Goal: Information Seeking & Learning: Find specific page/section

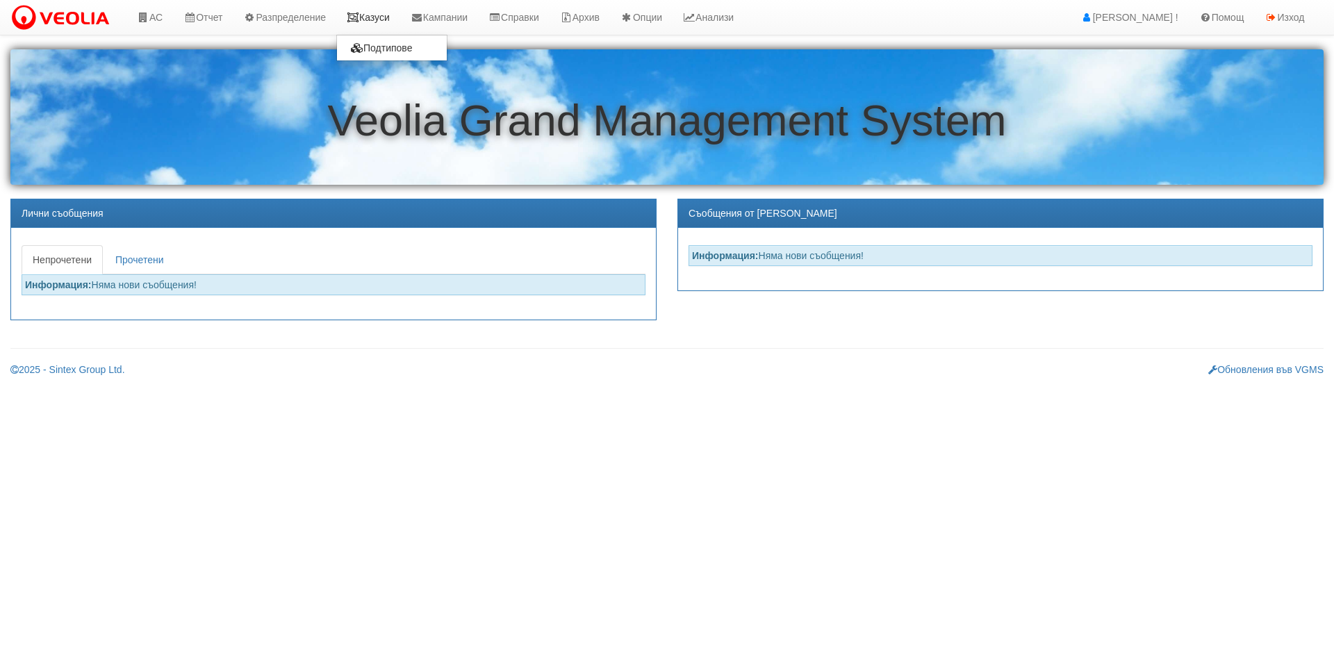
click at [387, 15] on link "Казуси" at bounding box center [368, 17] width 64 height 35
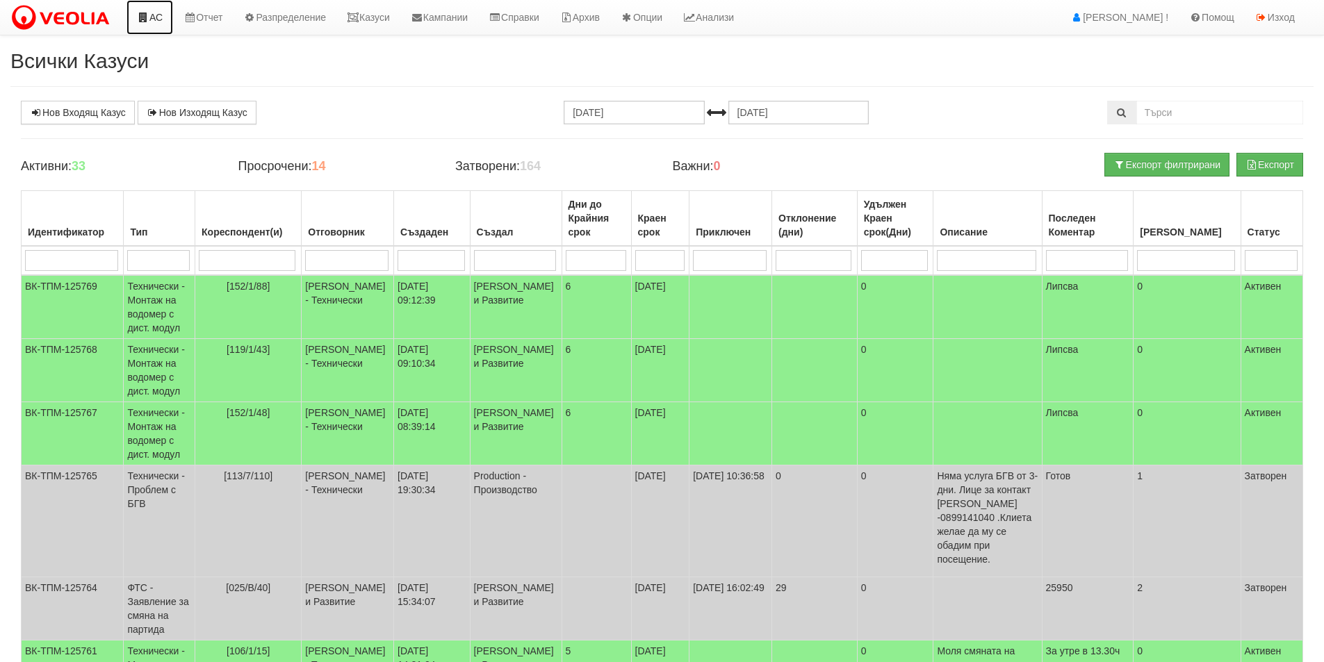
click at [143, 26] on link "АС" at bounding box center [149, 17] width 47 height 35
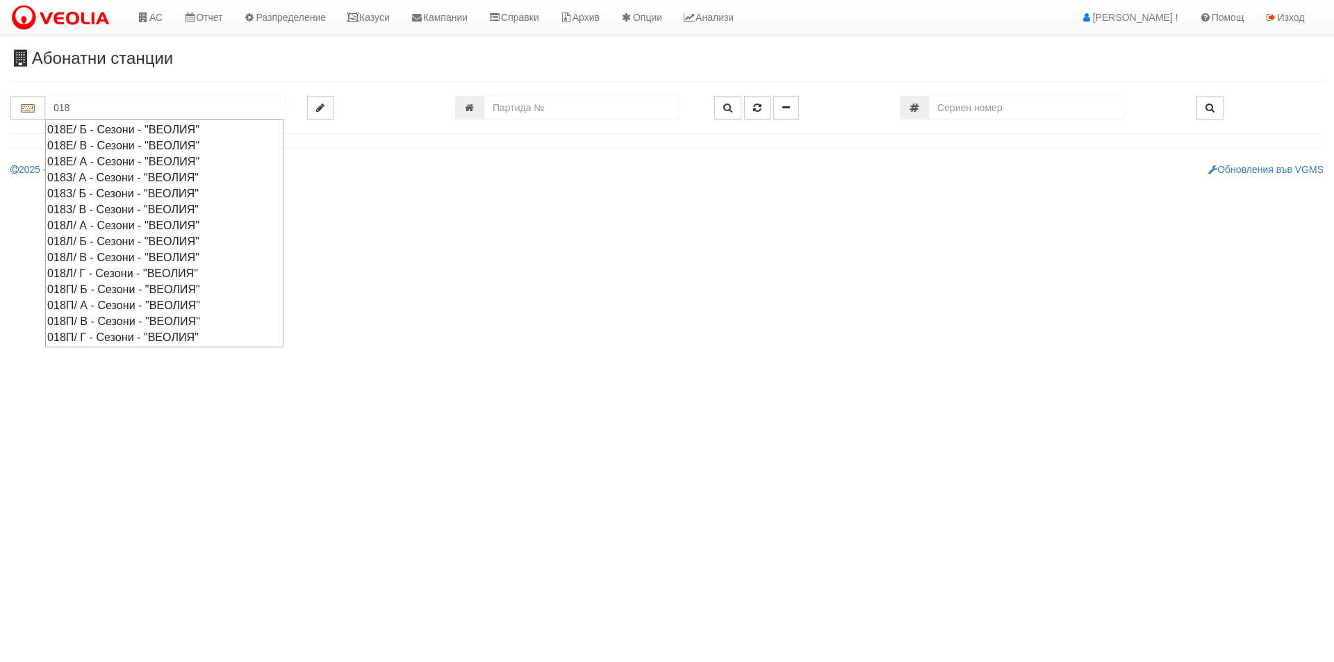
click at [122, 254] on div "018Л/ В - Сезони - "ВЕОЛИЯ"" at bounding box center [164, 257] width 234 height 16
type input "018Л/ В - Сезони - "ВЕОЛИЯ""
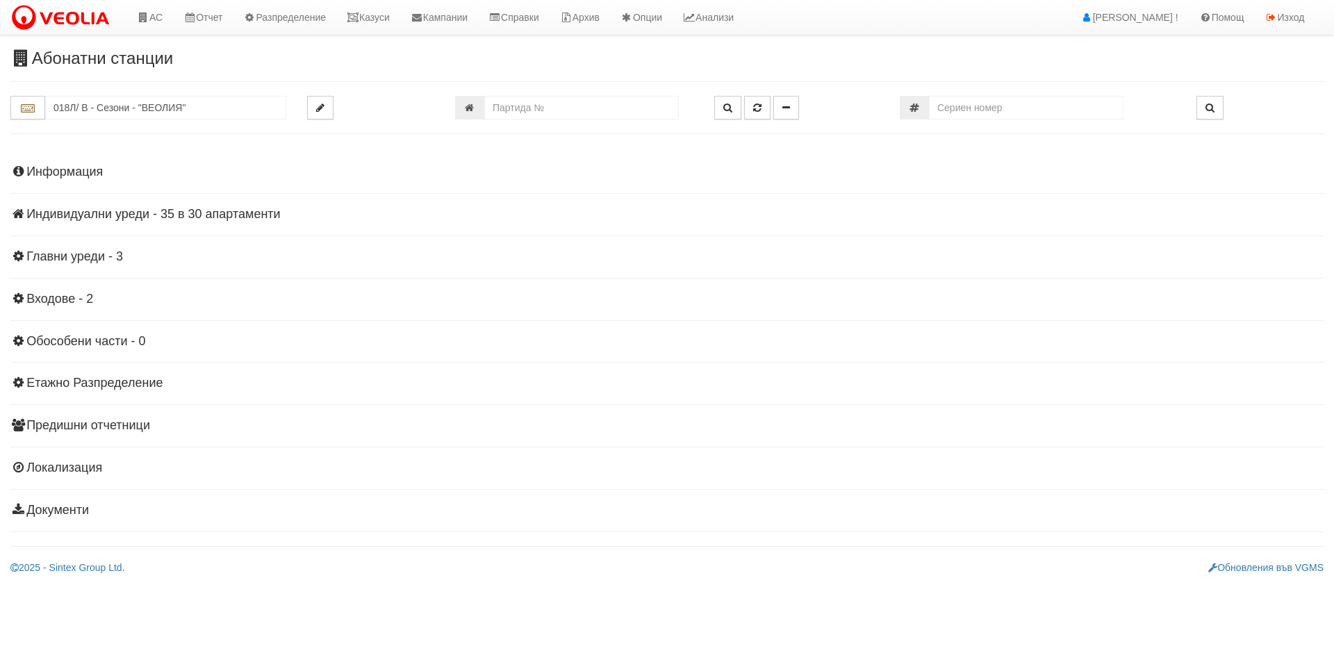
click at [139, 208] on h4 "Индивидуални уреди - 35 в 30 апартаменти" at bounding box center [666, 215] width 1313 height 14
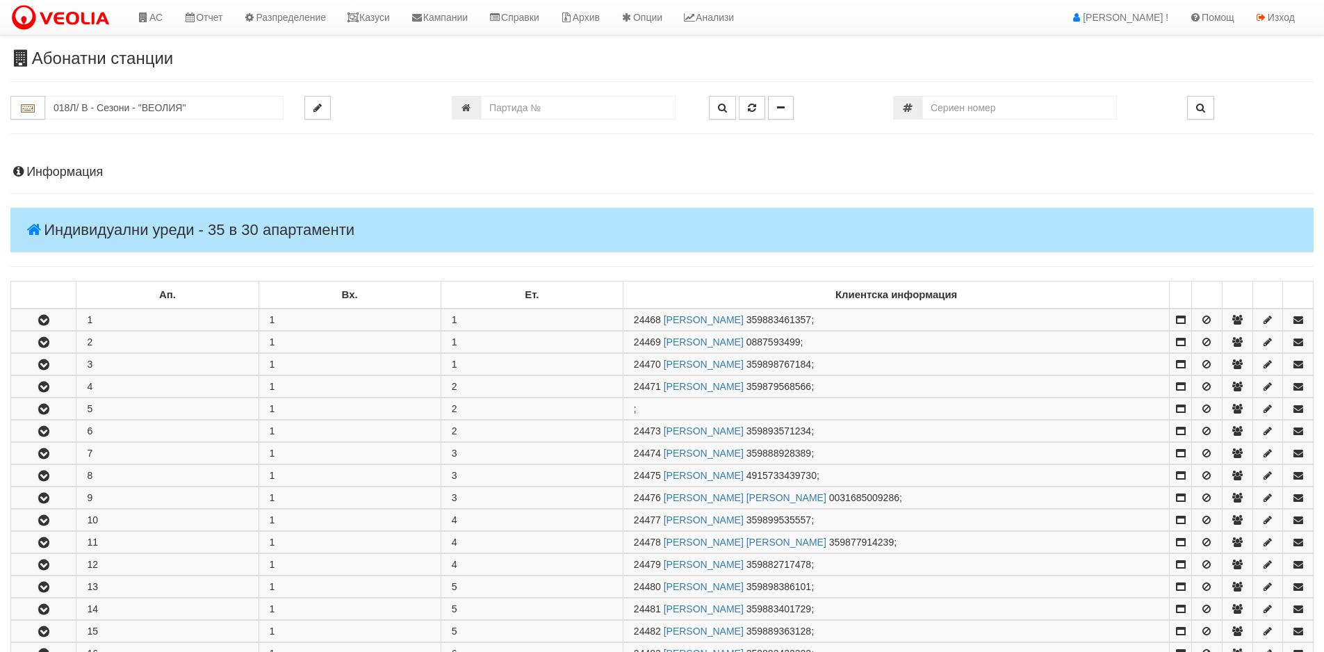
scroll to position [278, 0]
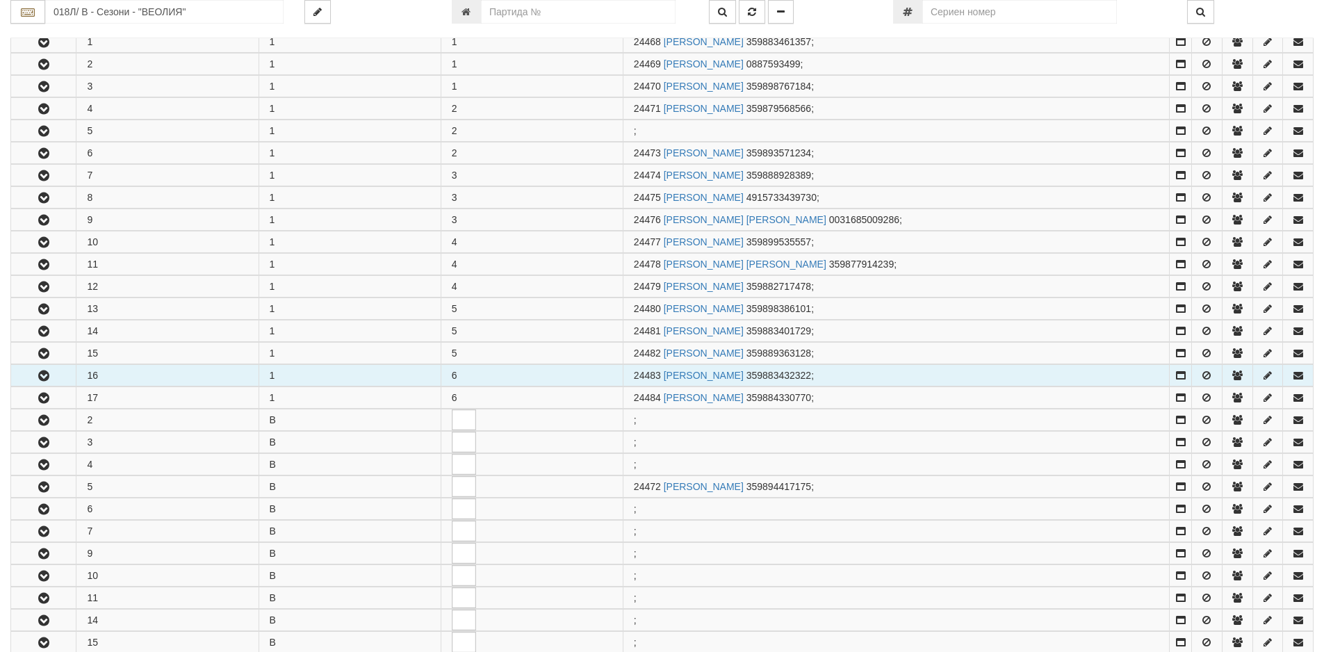
click at [27, 367] on button "button" at bounding box center [43, 375] width 65 height 21
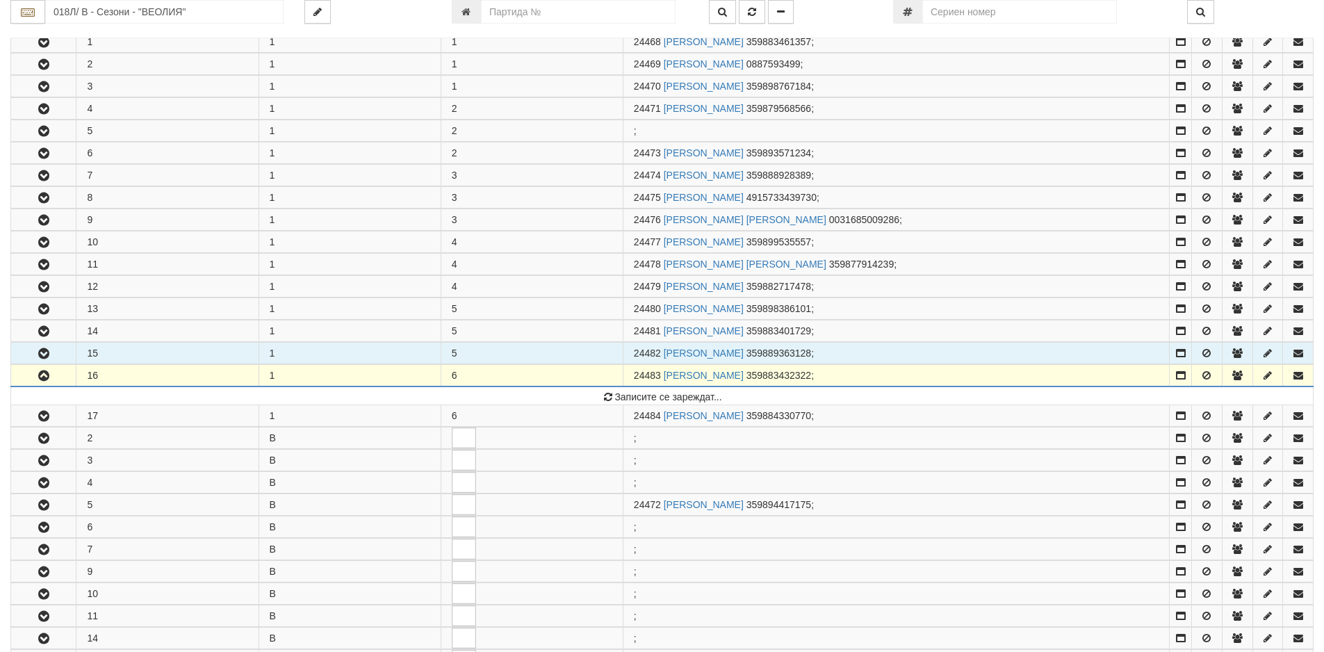
click at [31, 356] on button "button" at bounding box center [43, 353] width 65 height 21
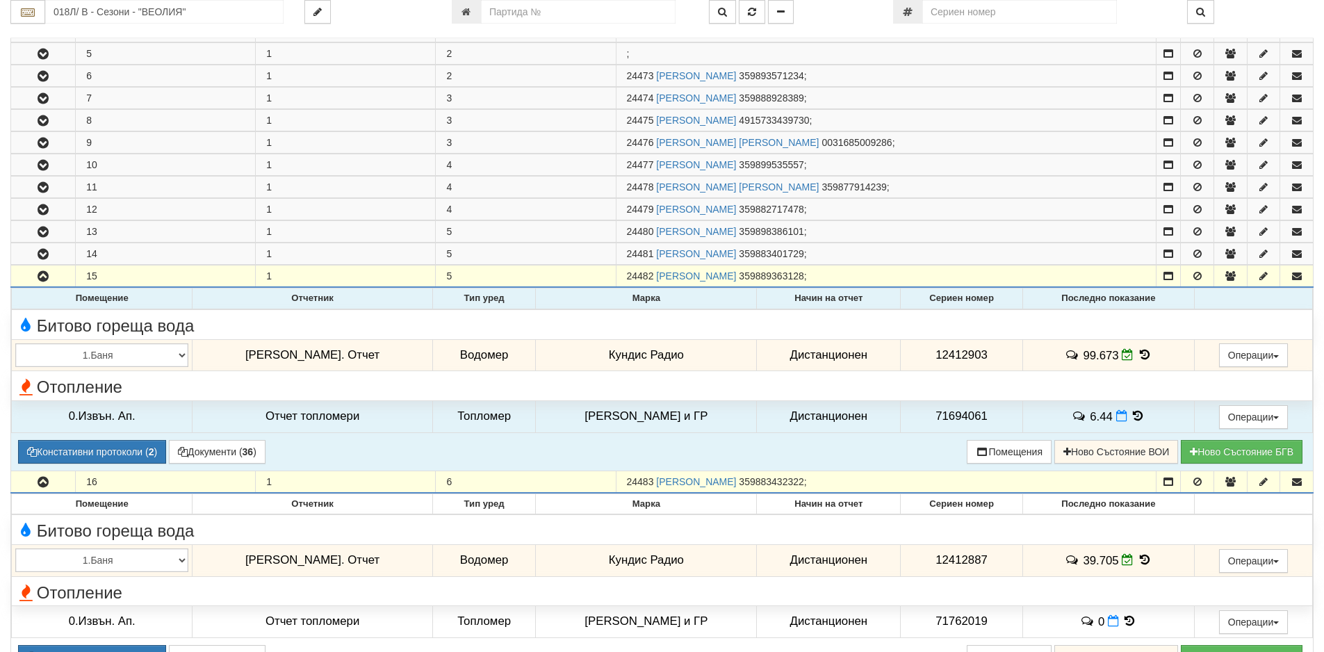
scroll to position [417, 0]
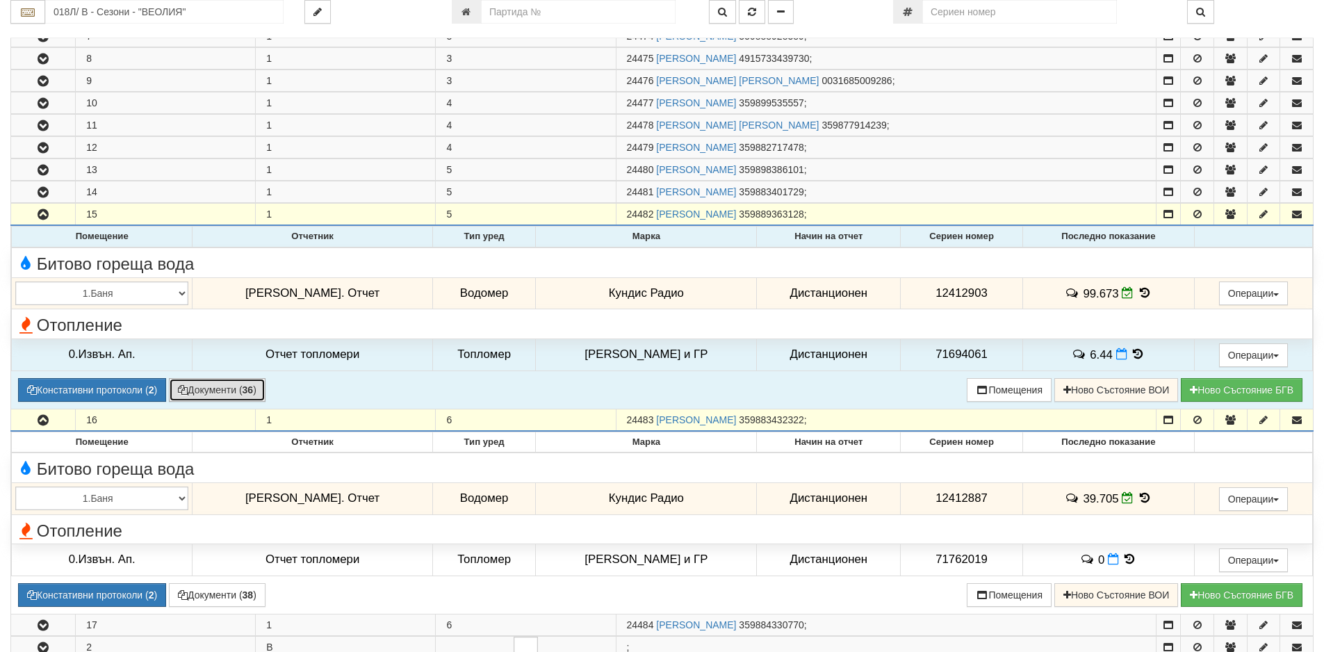
click at [201, 399] on button "Документи ( 36 )" at bounding box center [217, 390] width 97 height 24
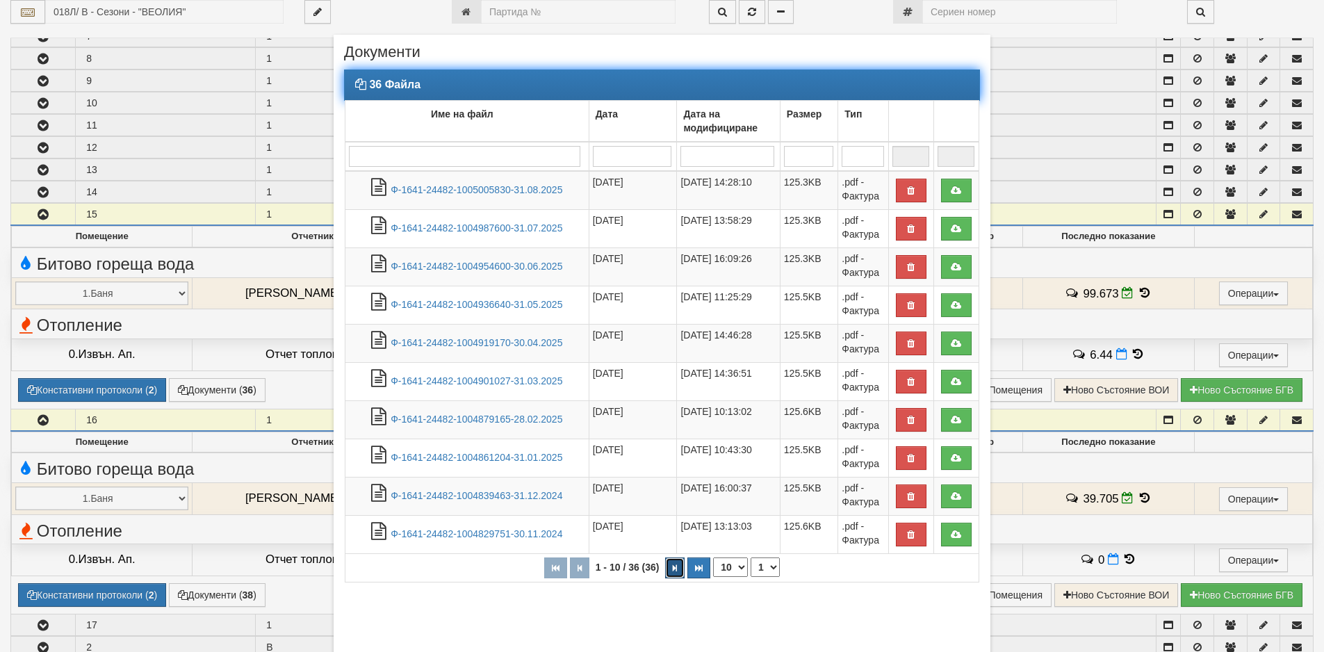
click at [673, 565] on icon "button" at bounding box center [675, 568] width 4 height 8
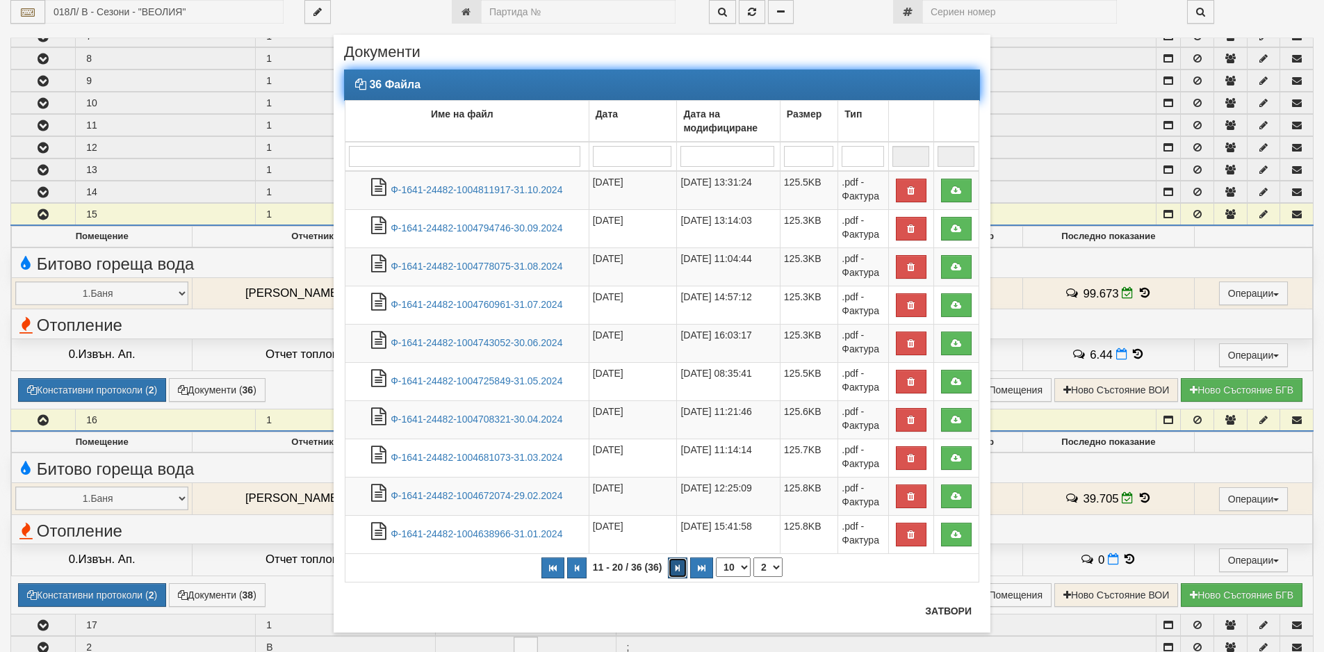
click at [675, 565] on icon "button" at bounding box center [677, 568] width 4 height 8
select select "4"
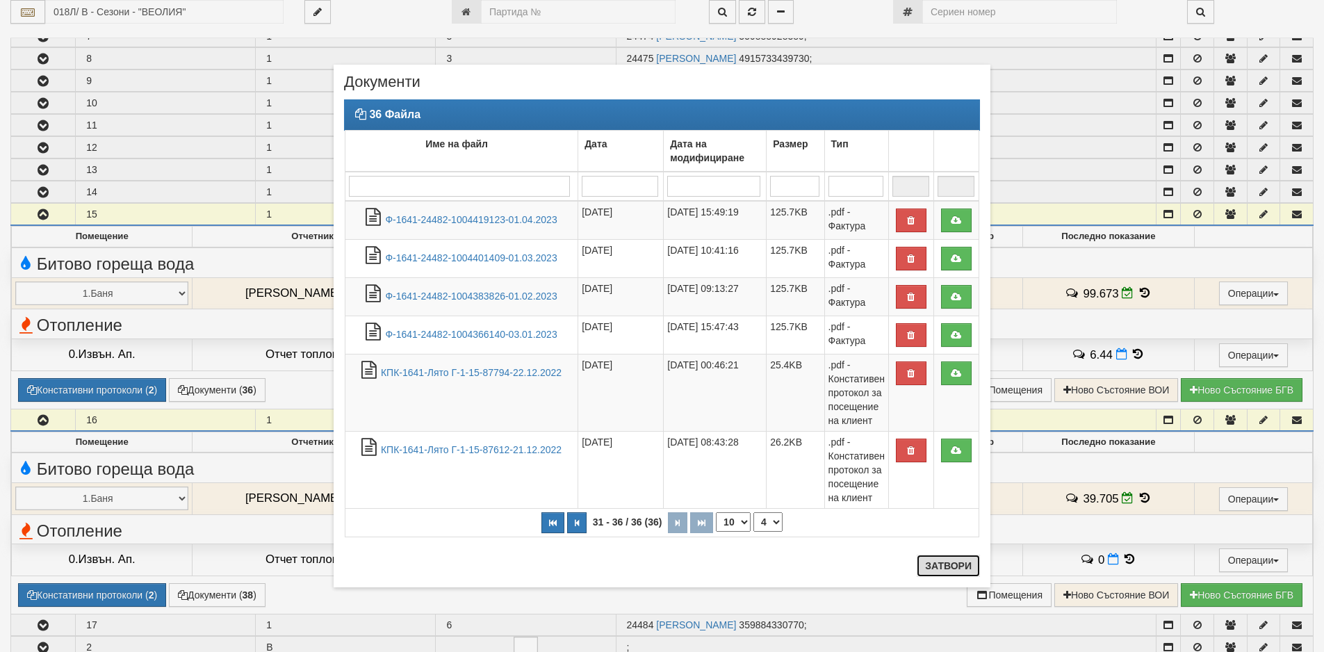
click at [949, 561] on button "Затвори" at bounding box center [947, 565] width 63 height 22
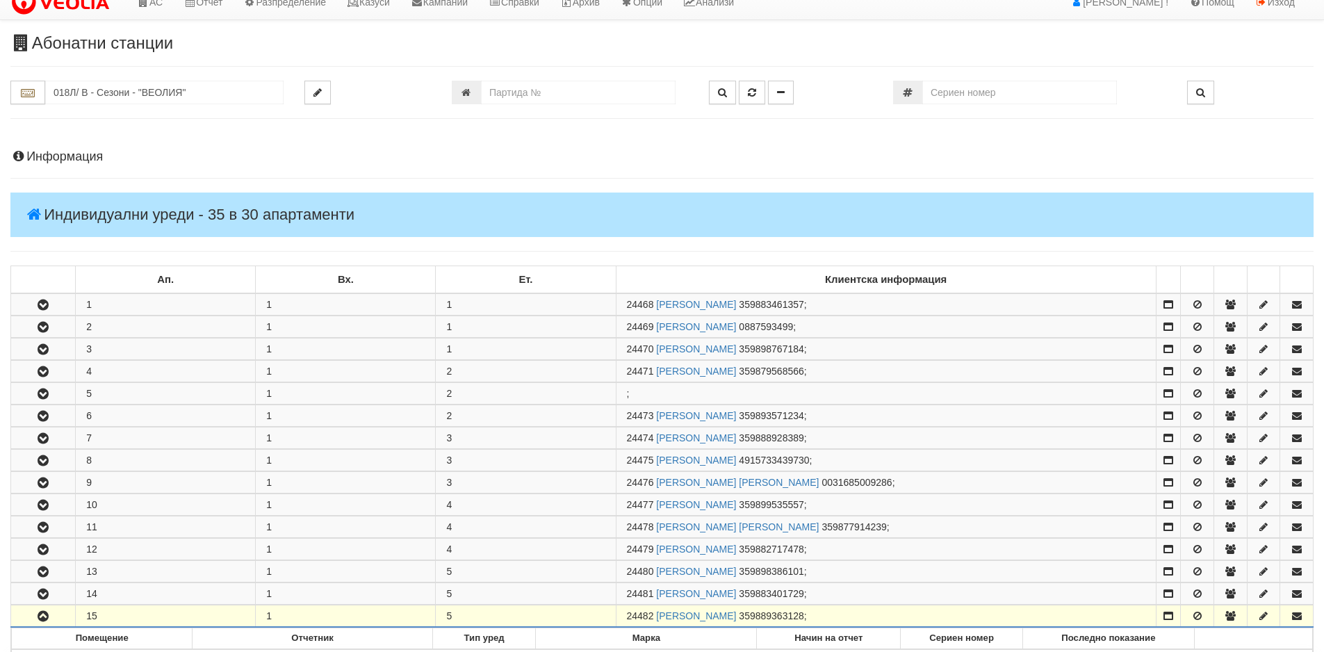
scroll to position [0, 0]
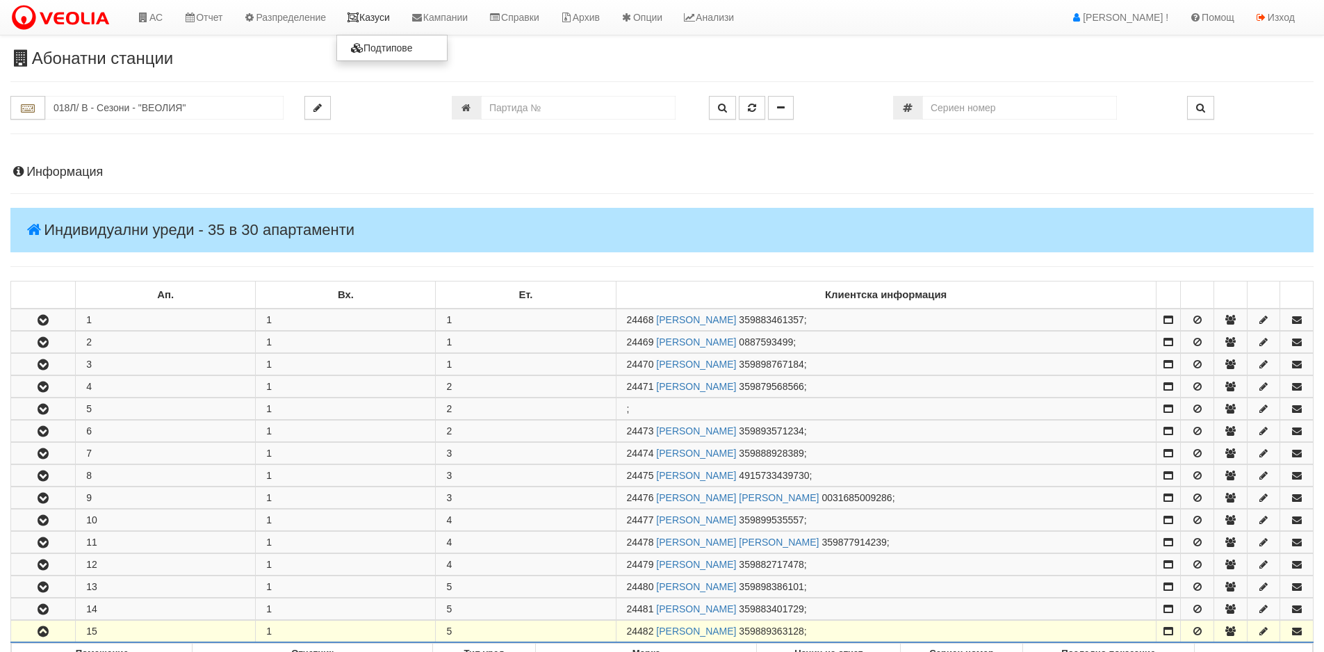
click at [374, 8] on link "Казуси" at bounding box center [368, 17] width 64 height 35
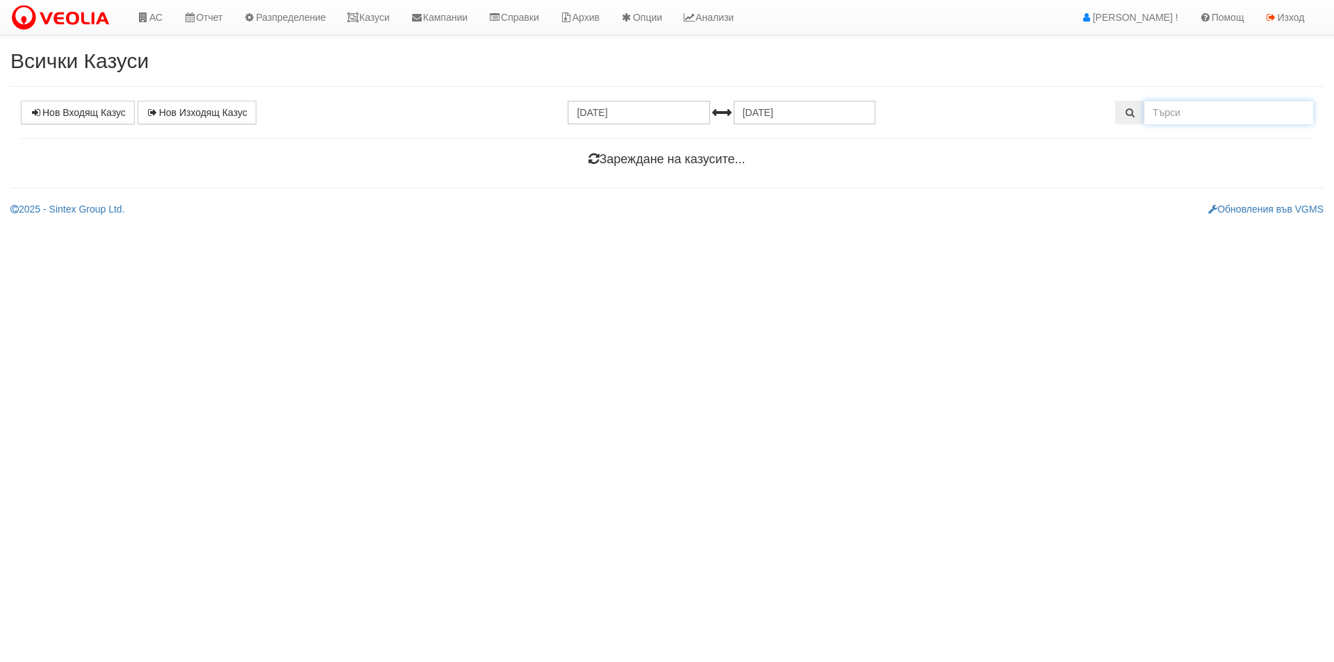
click at [1206, 115] on input "text" at bounding box center [1228, 113] width 169 height 24
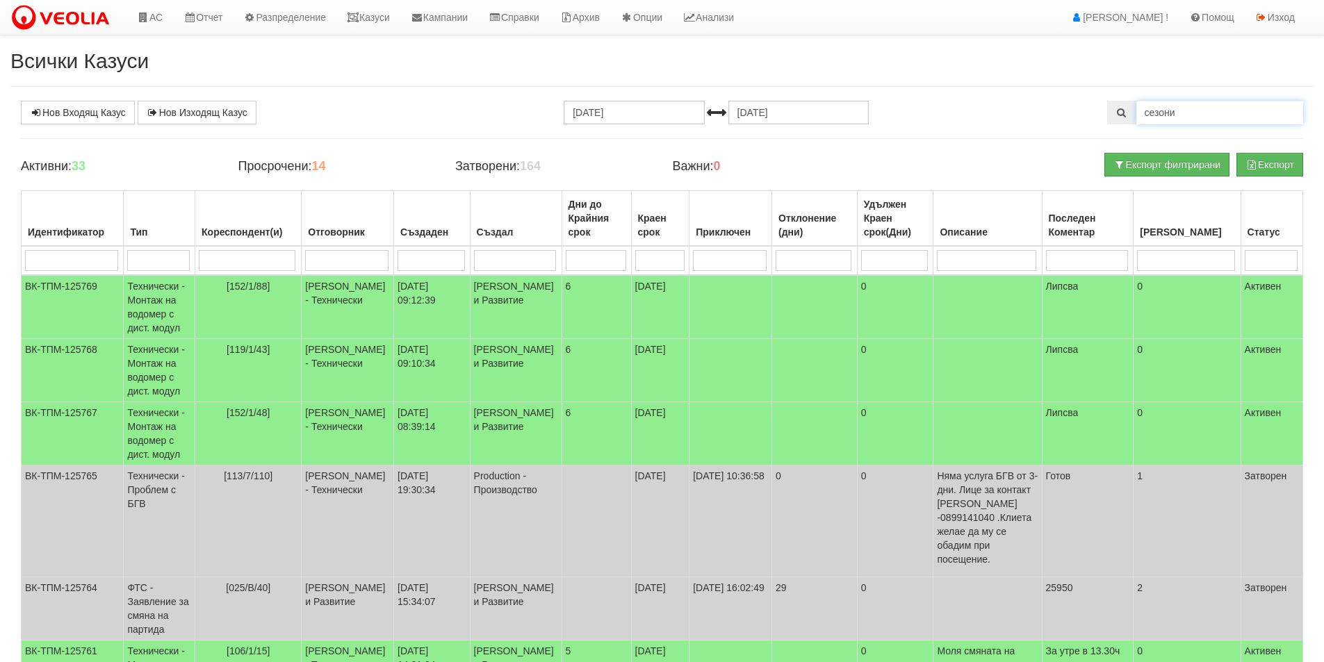
type input "сезони"
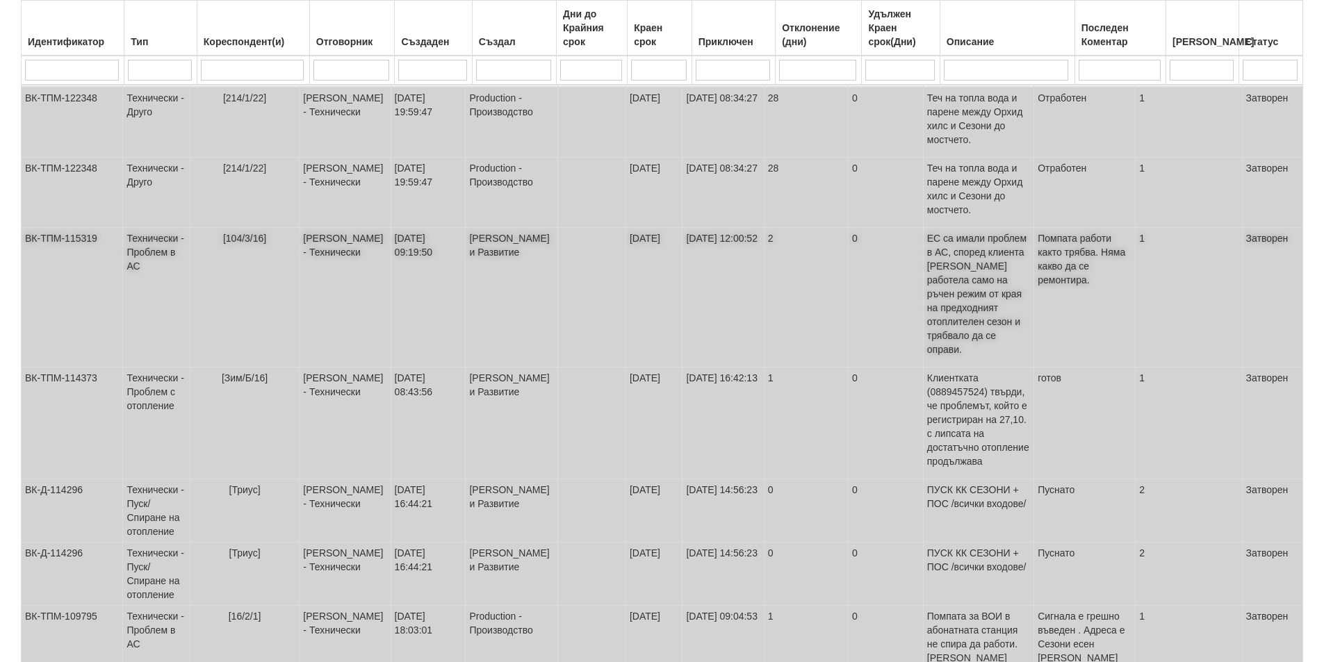
scroll to position [208, 0]
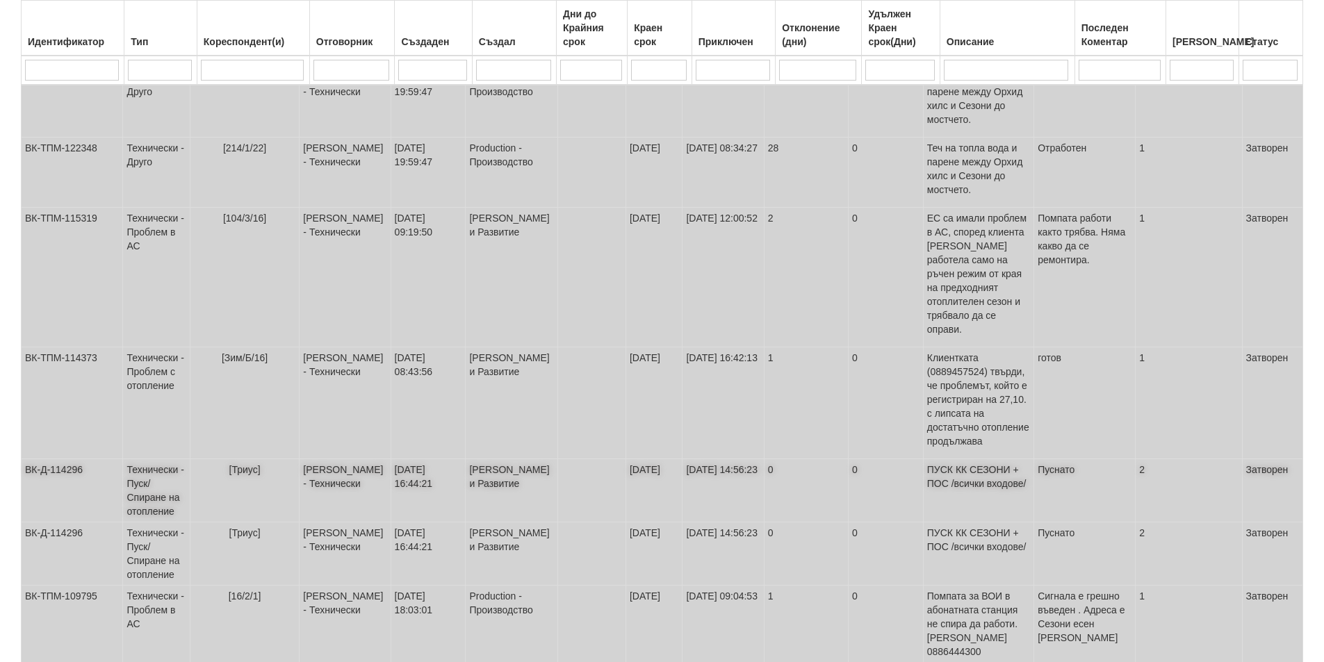
click at [563, 459] on td at bounding box center [591, 490] width 68 height 63
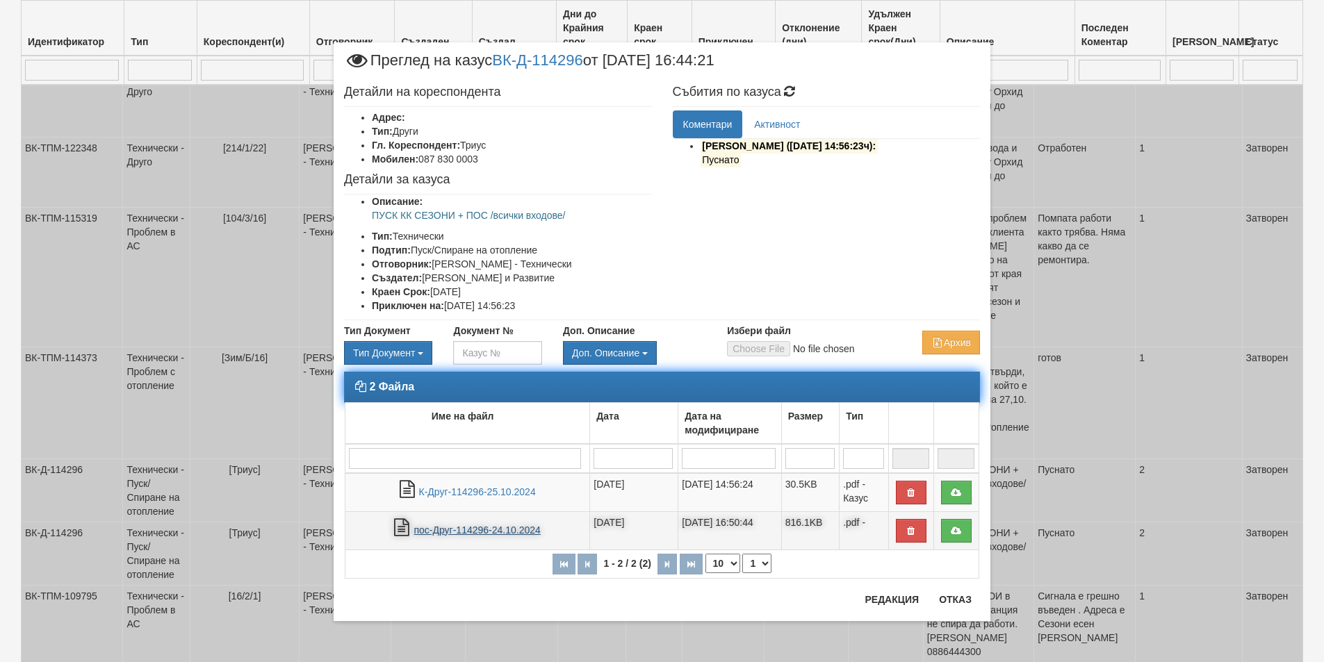
click at [504, 527] on link "пос-Друг-114296-24.10.2024" at bounding box center [476, 530] width 126 height 11
